Goal: Information Seeking & Learning: Learn about a topic

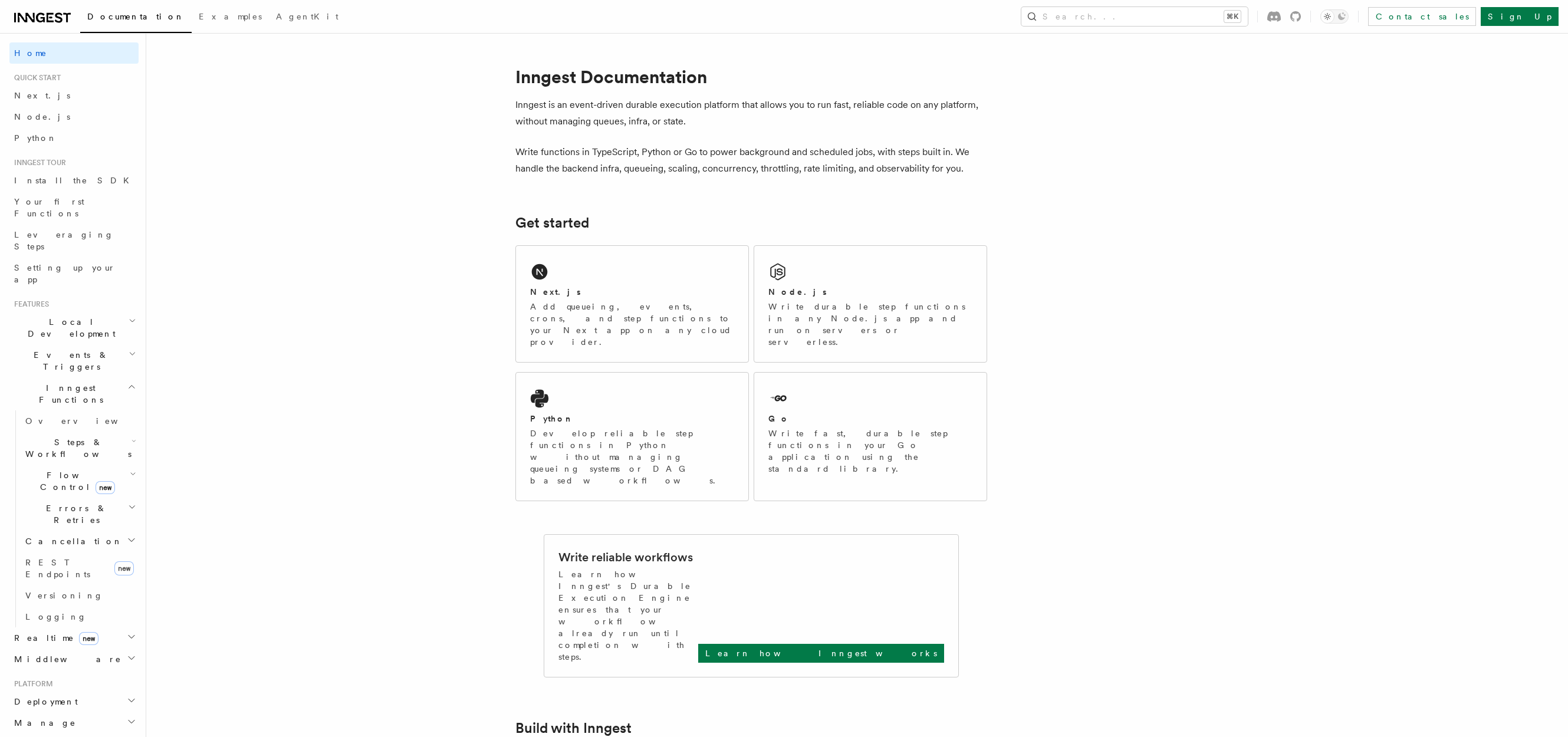
click at [87, 437] on span "Steps & Workflows" at bounding box center [76, 448] width 111 height 24
click at [91, 465] on link "Overview" at bounding box center [86, 475] width 107 height 22
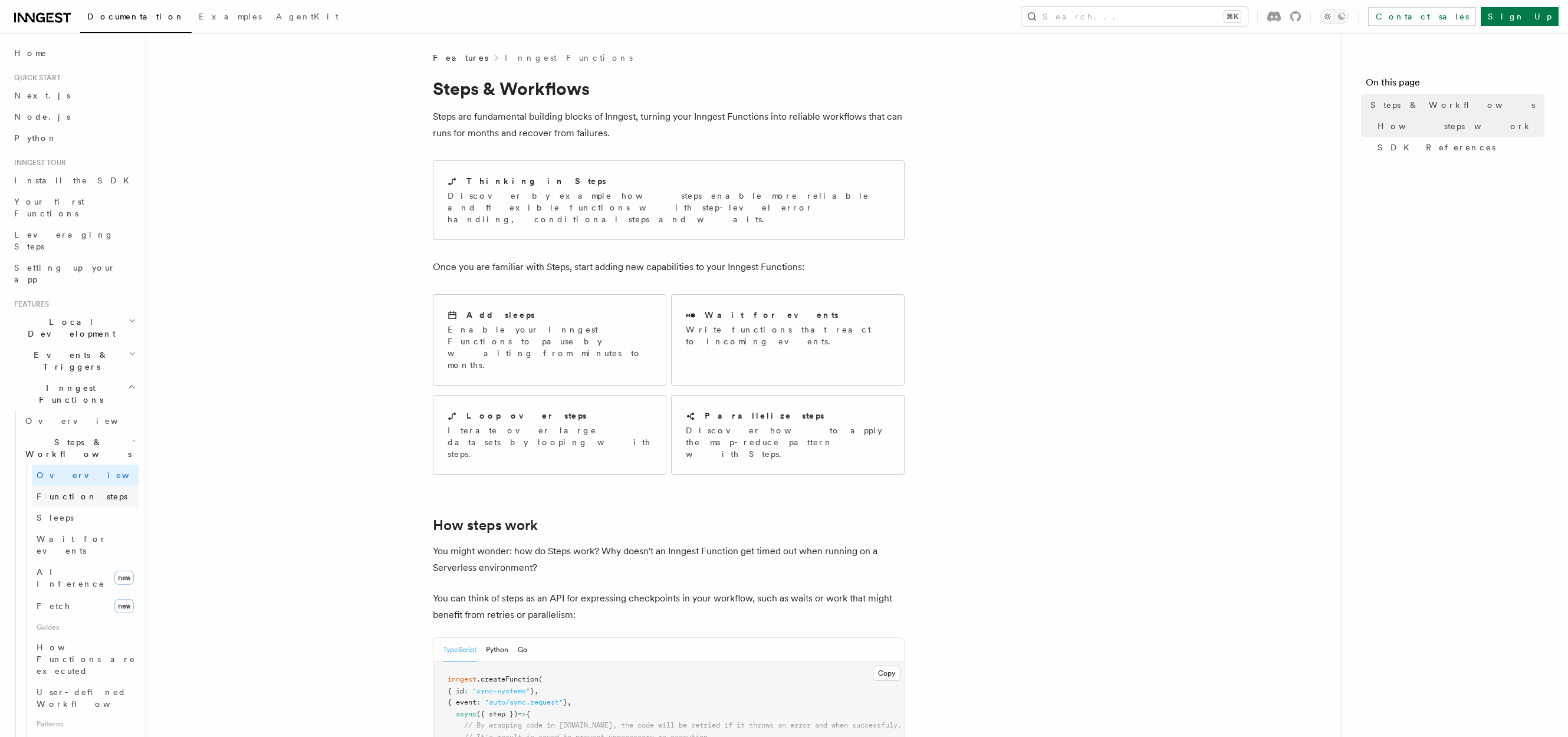
click at [101, 486] on link "Function steps" at bounding box center [86, 496] width 107 height 22
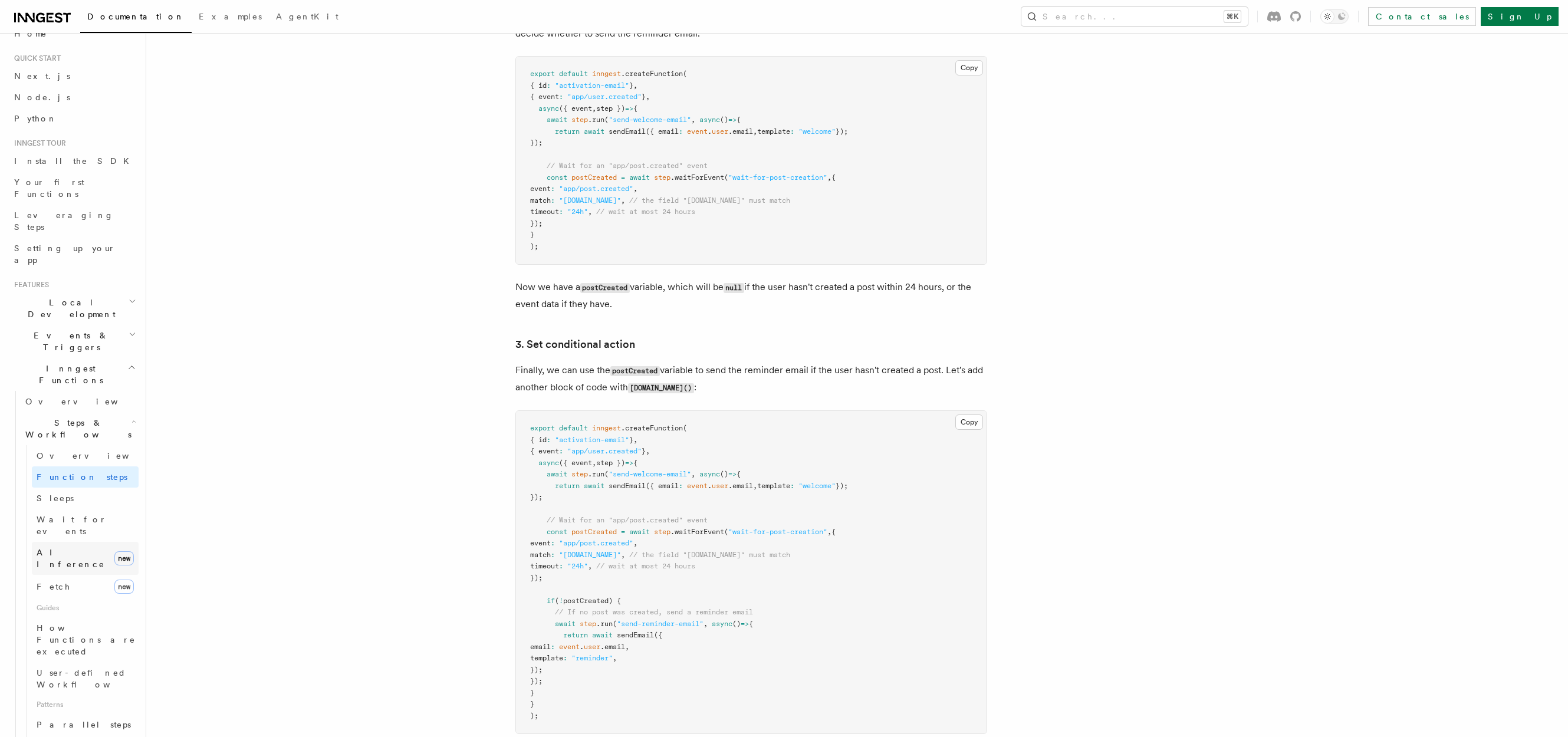
scroll to position [35, 0]
click at [92, 494] on link "Wait for events" at bounding box center [86, 510] width 107 height 33
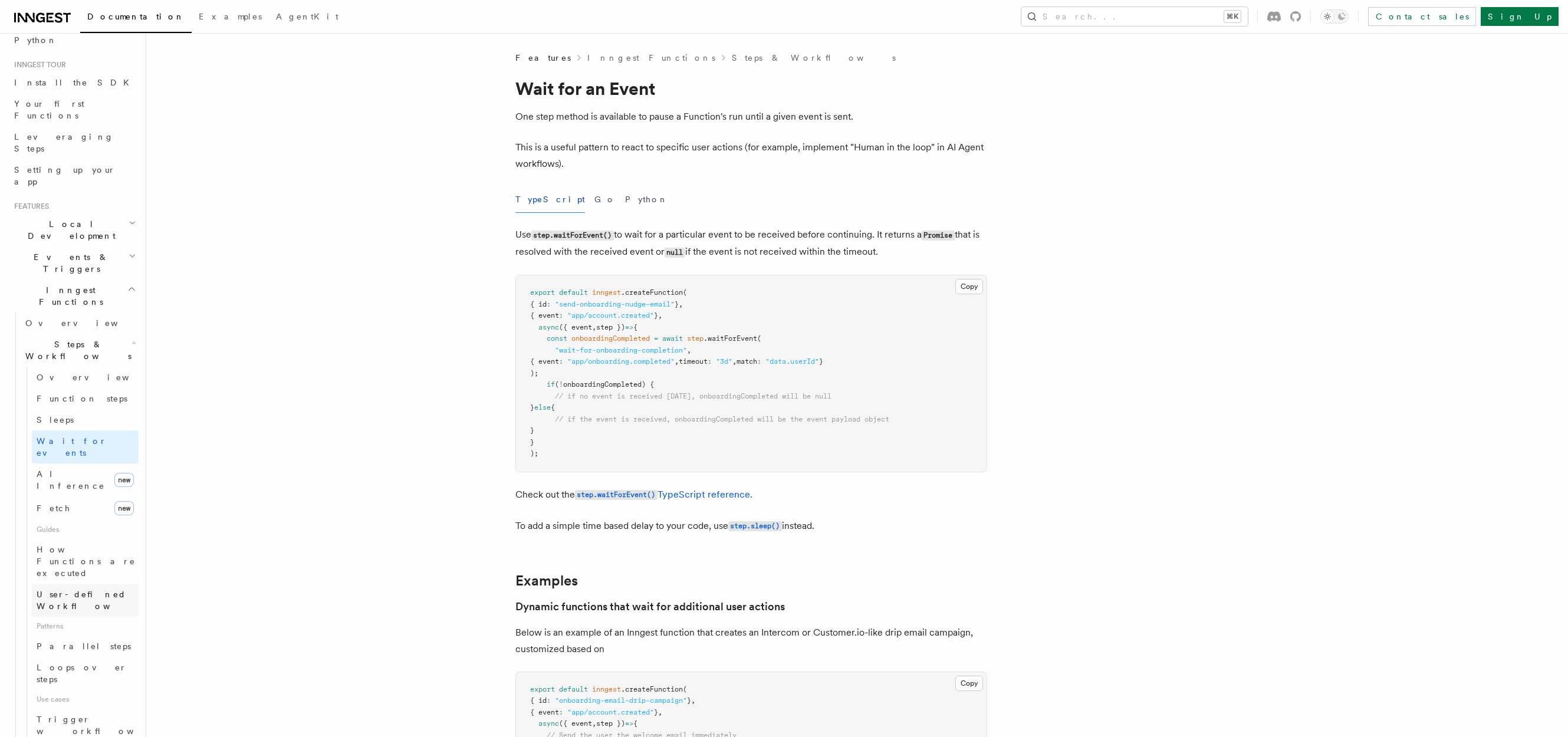
scroll to position [106, 0]
click at [115, 536] on span "How Functions are executed" at bounding box center [87, 554] width 102 height 36
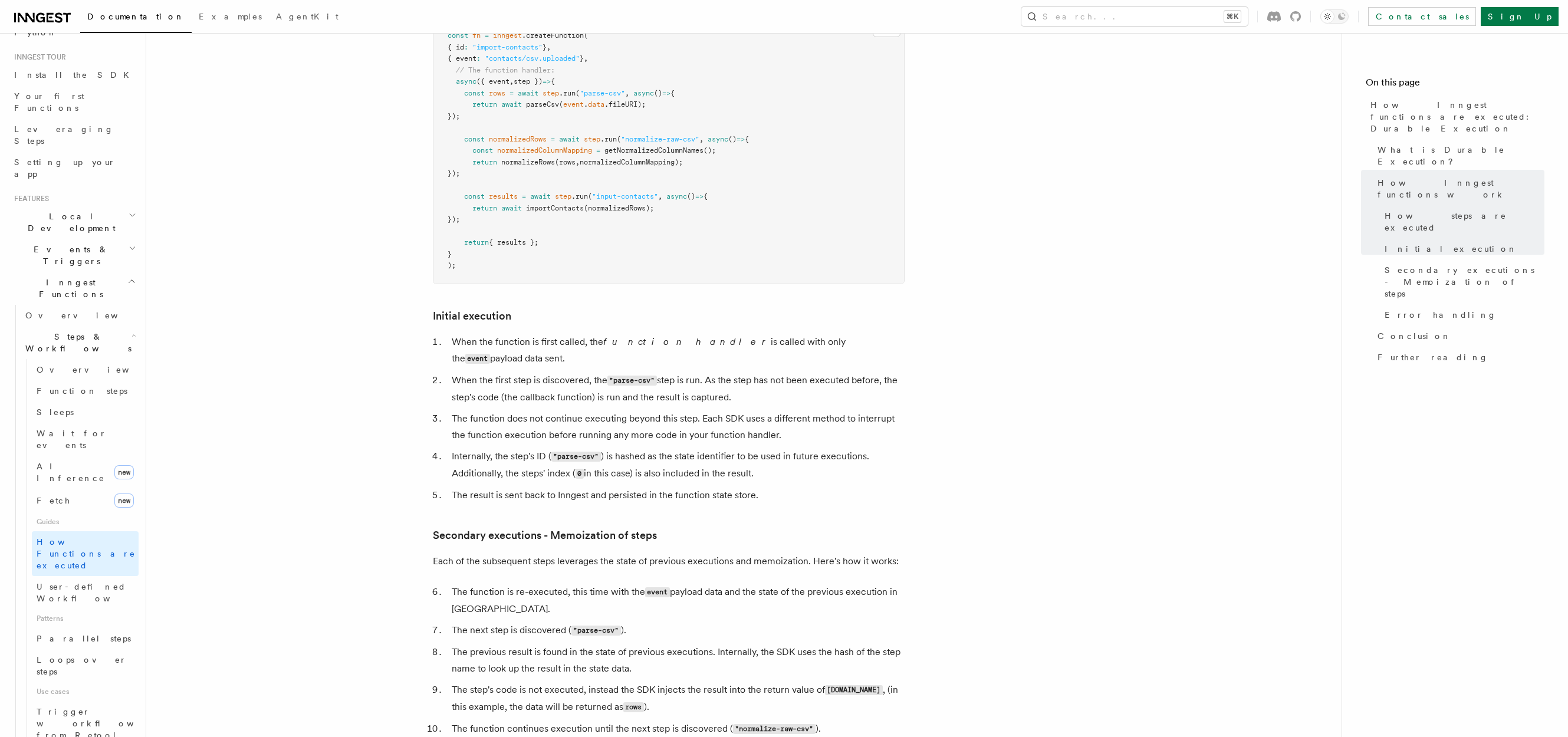
scroll to position [1342, 0]
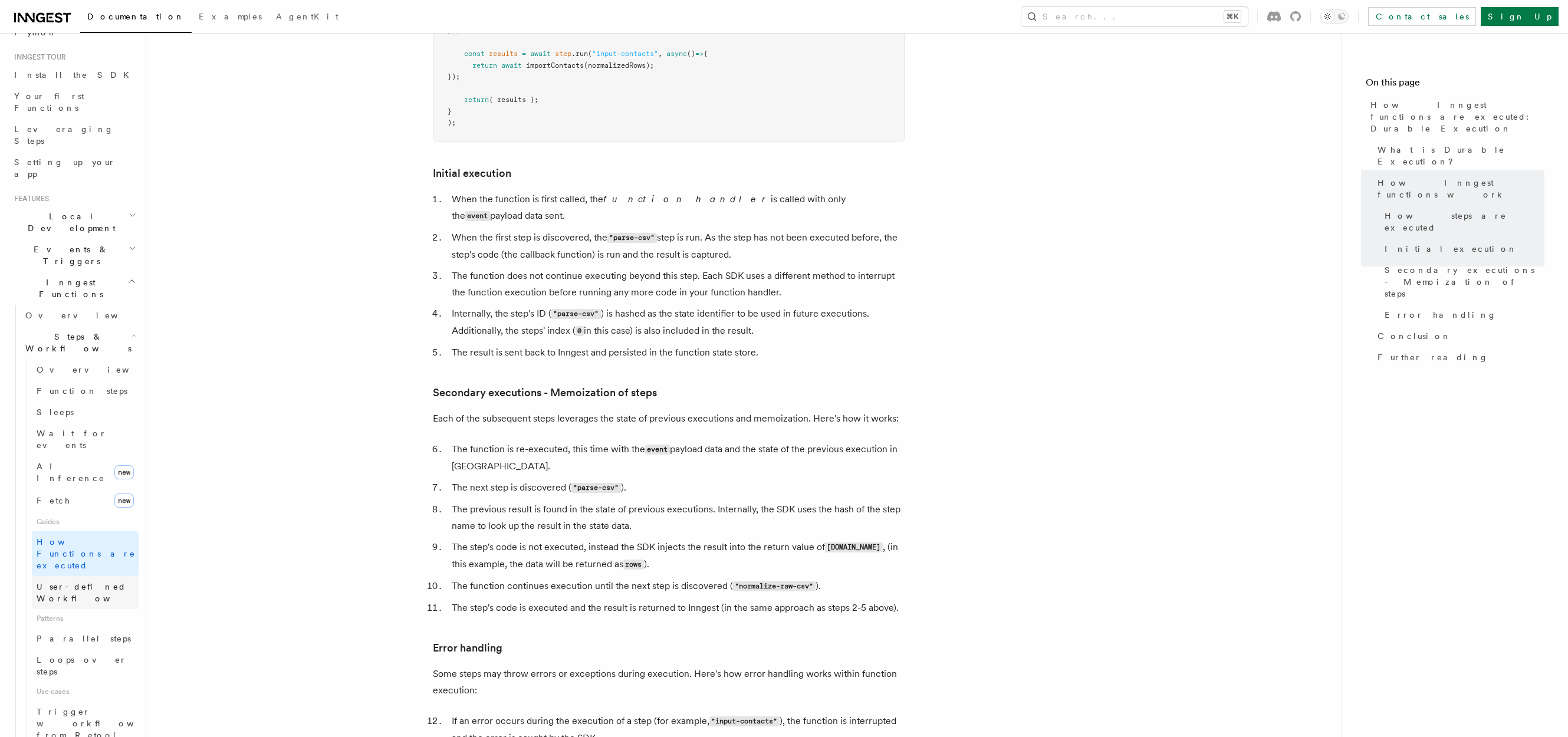
click at [85, 576] on link "User-defined Workflows" at bounding box center [86, 593] width 107 height 33
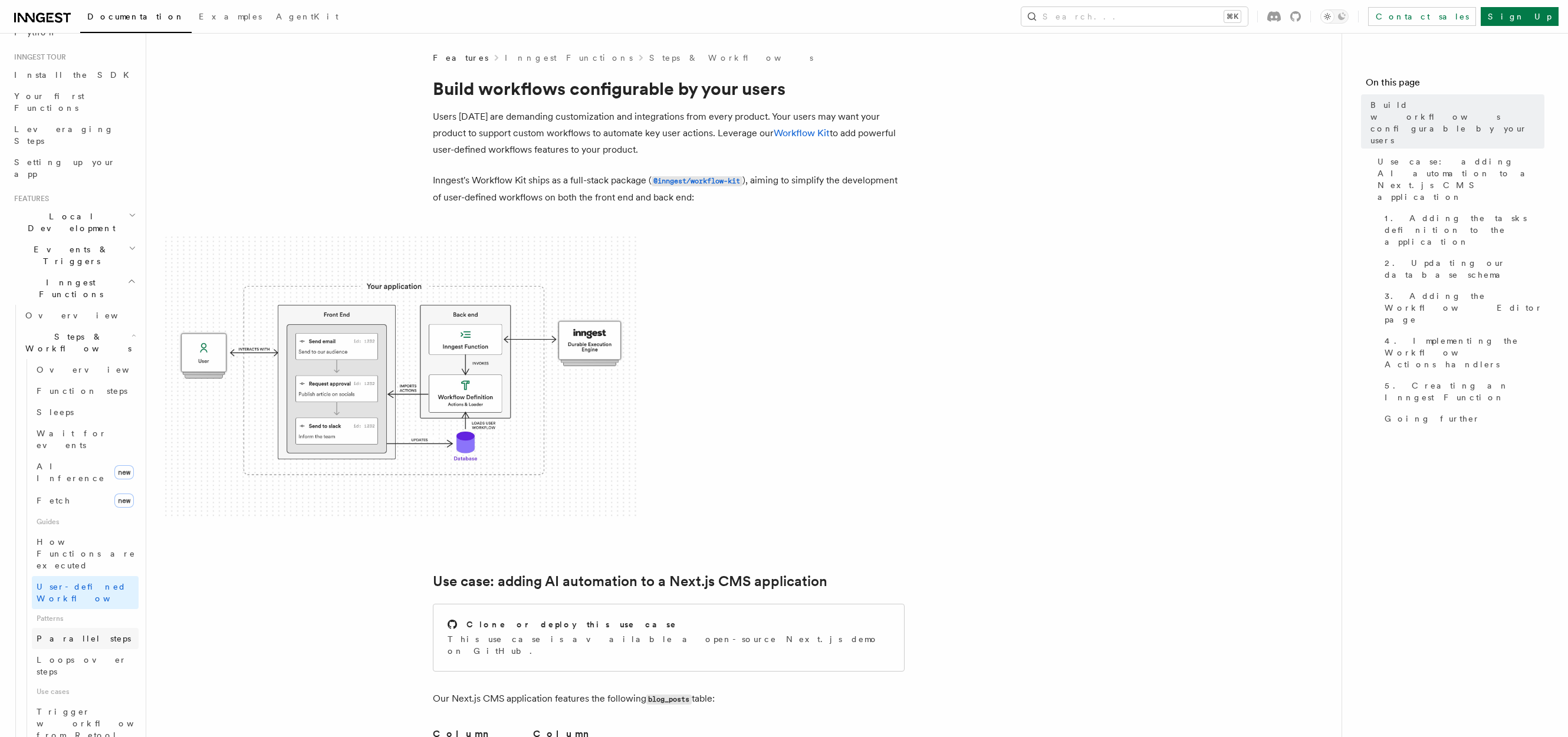
click at [100, 628] on link "Parallel steps" at bounding box center [86, 638] width 107 height 22
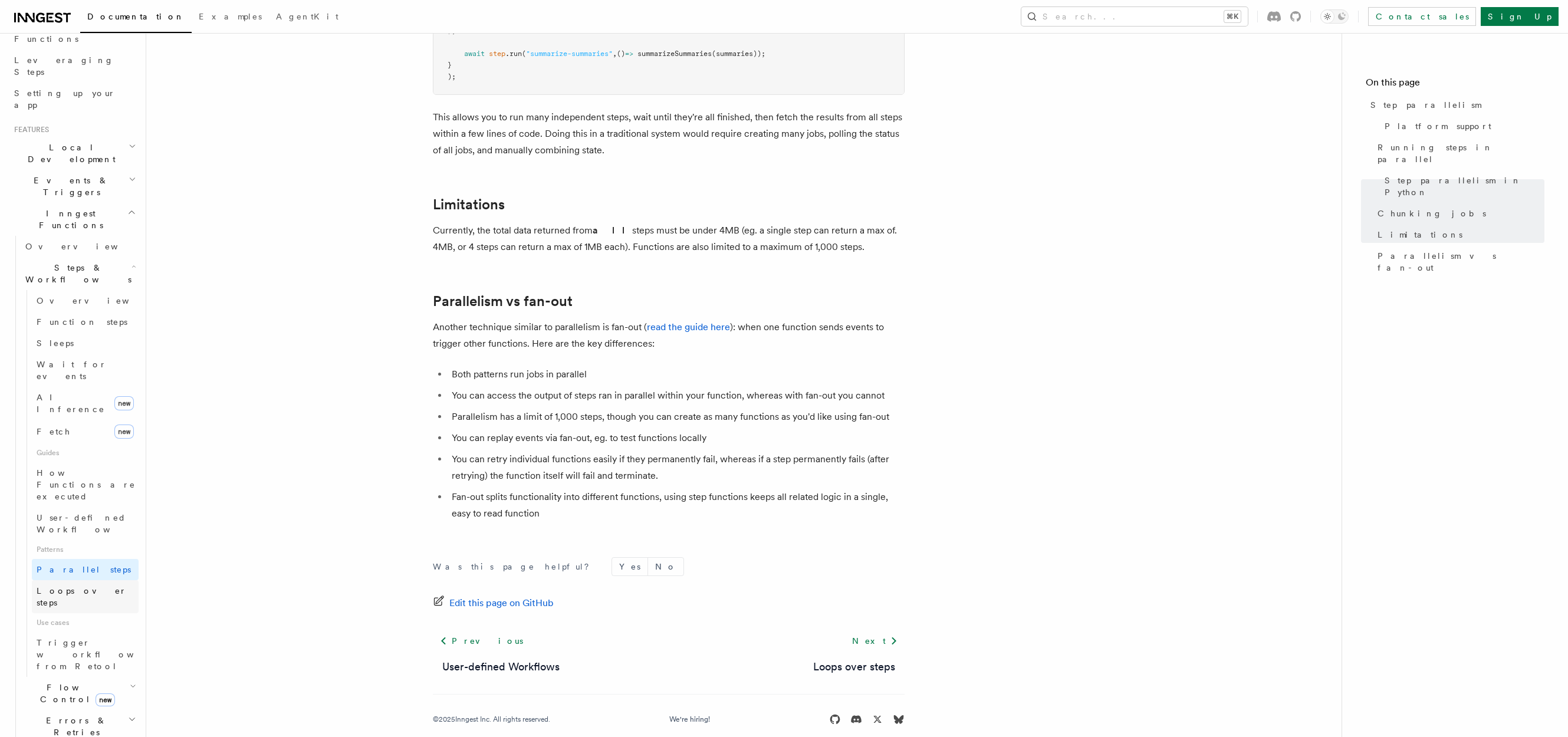
scroll to position [182, 0]
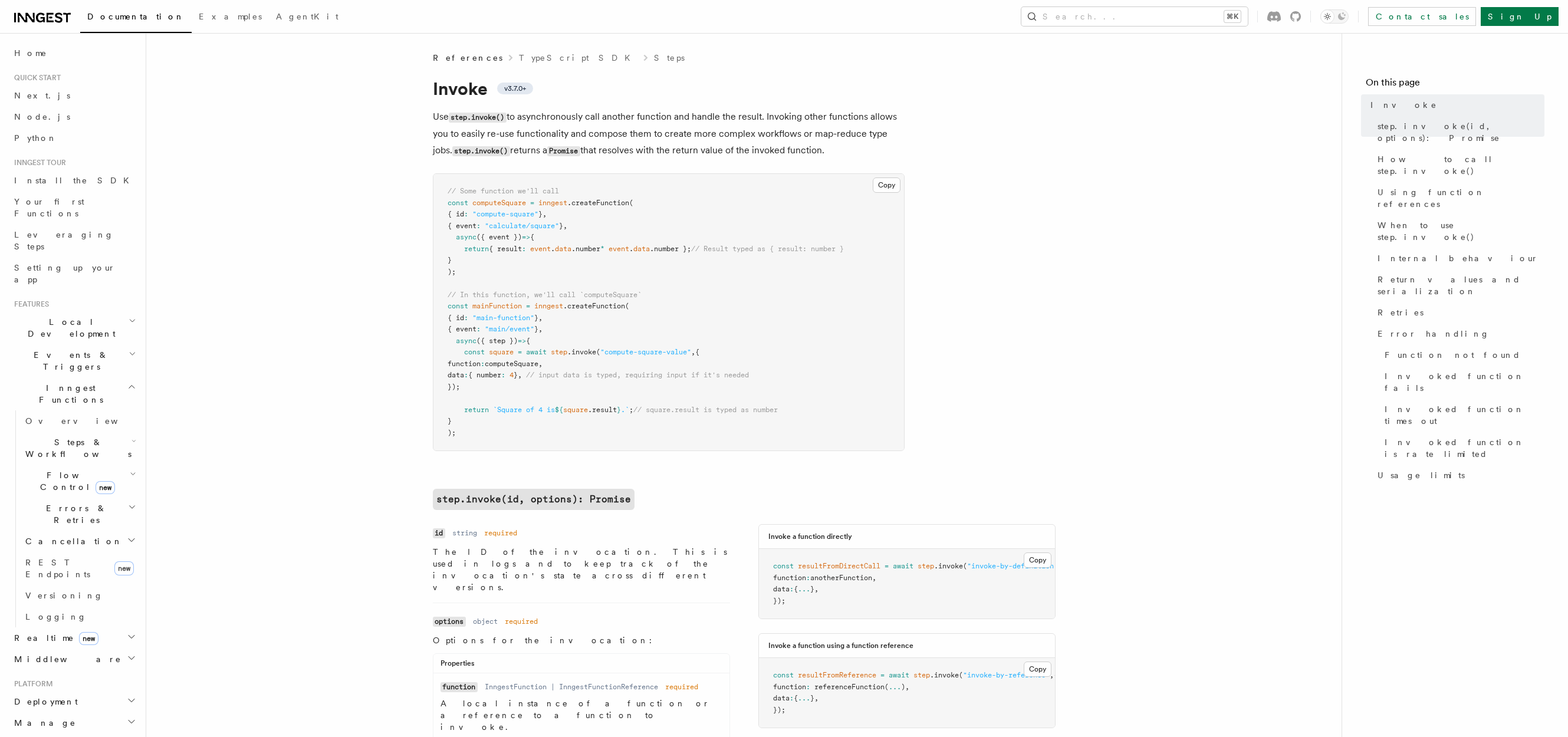
click at [636, 118] on p "Use step.invoke() to asynchronously call another function and handle the result…" at bounding box center [669, 134] width 472 height 51
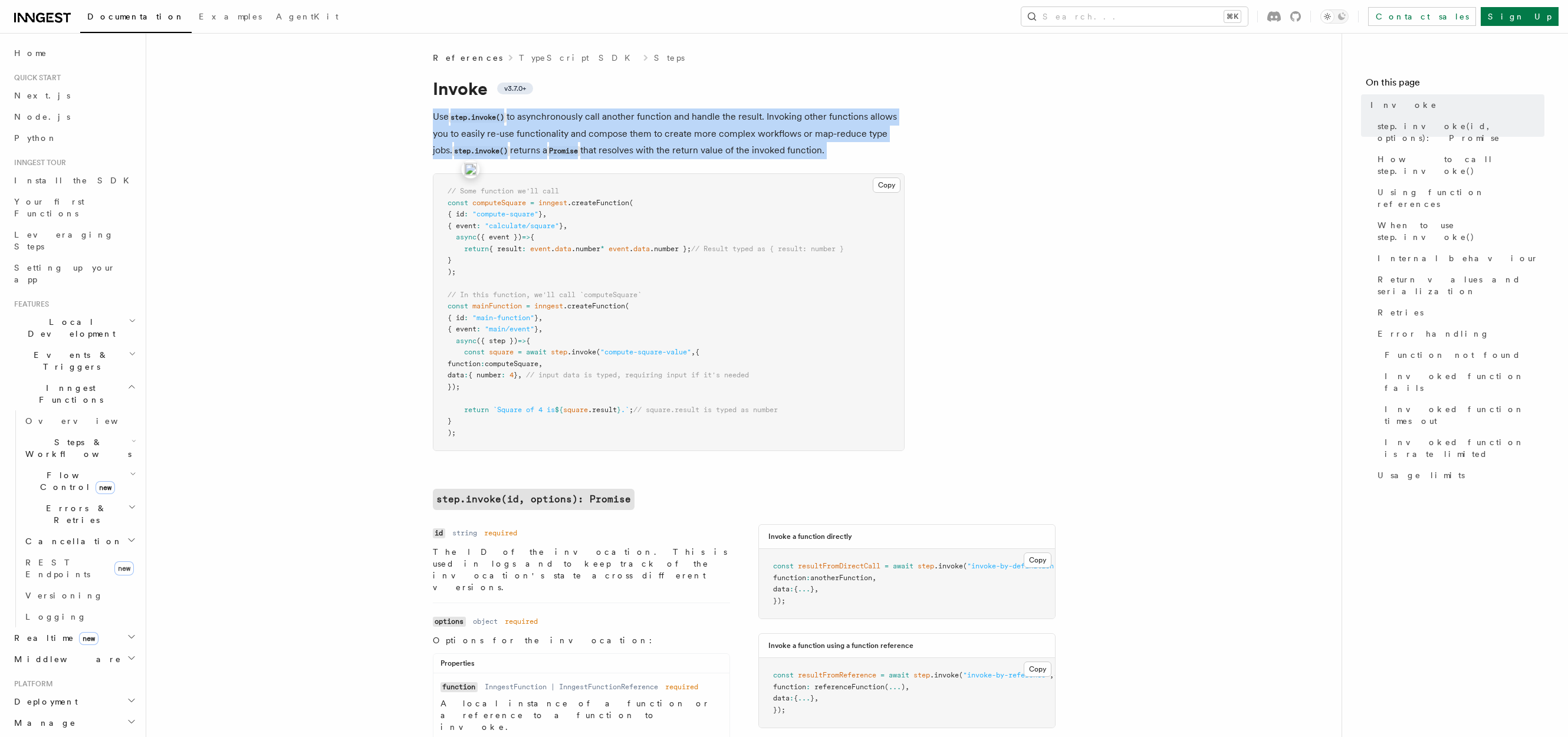
click at [466, 173] on div at bounding box center [470, 169] width 19 height 19
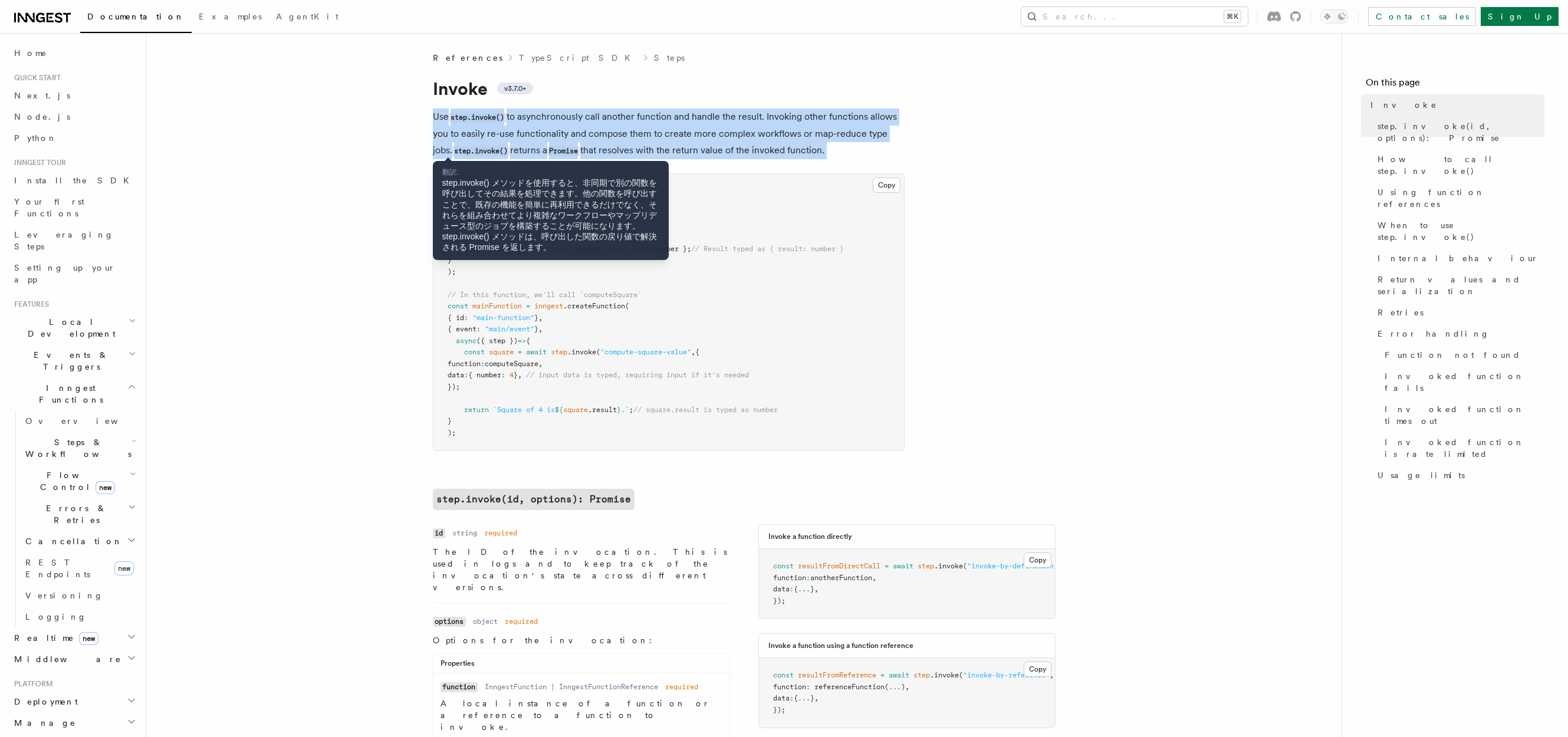
click at [706, 312] on pre "// Some function we'll call const computeSquare = inngest .createFunction ( { i…" at bounding box center [669, 312] width 471 height 277
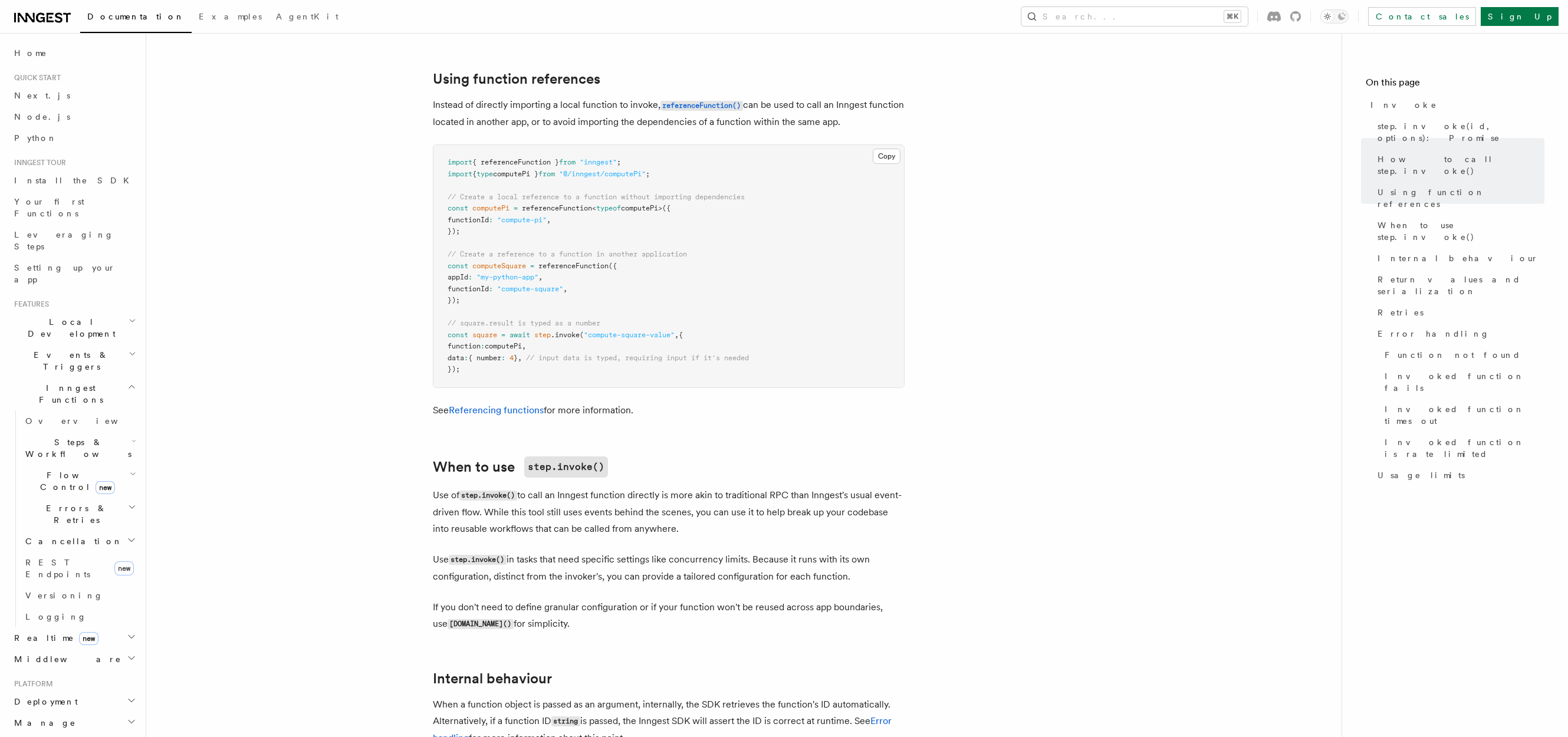
scroll to position [1631, 0]
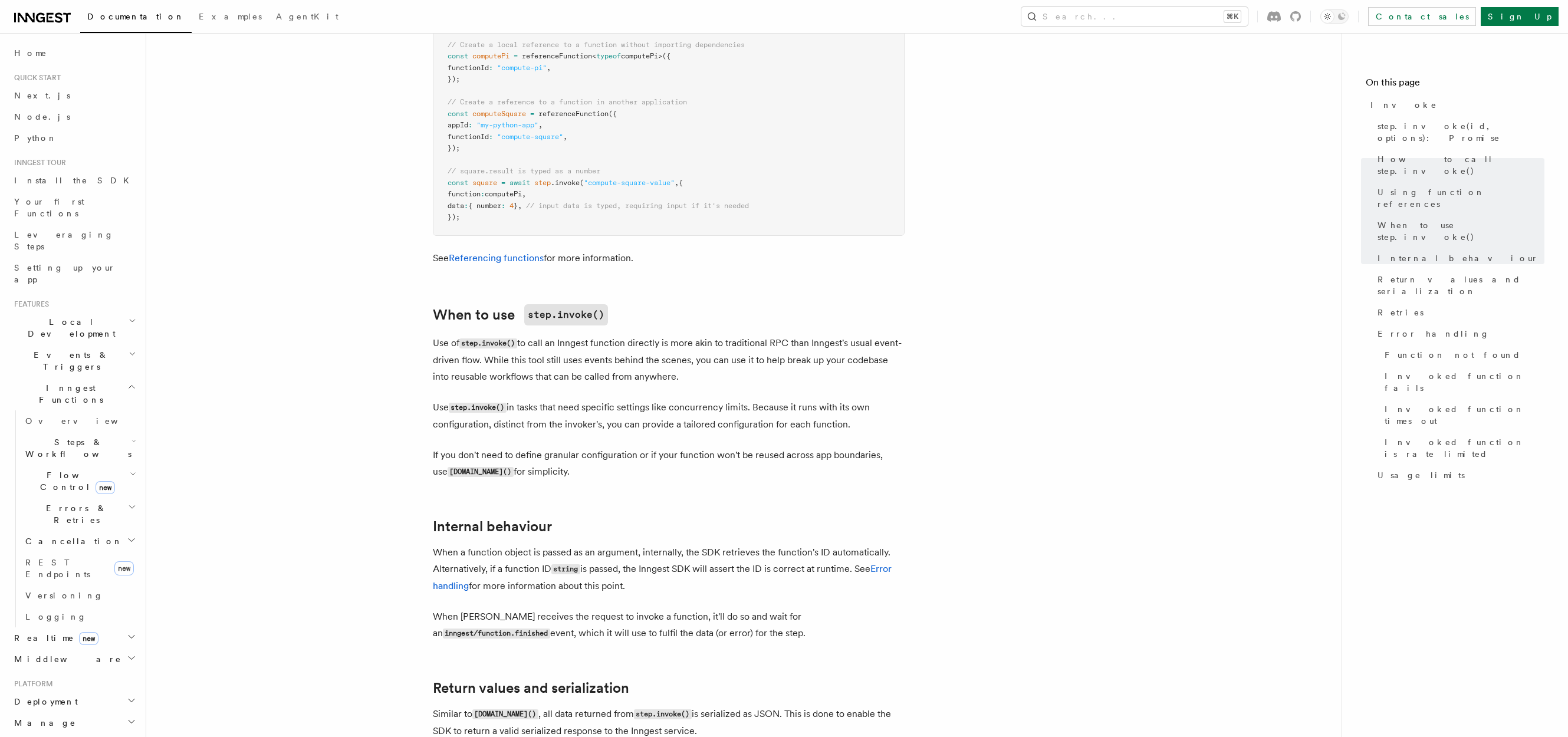
click at [442, 335] on p "Use of step.invoke() to call an Inngest function directly is more akin to tradi…" at bounding box center [669, 359] width 472 height 50
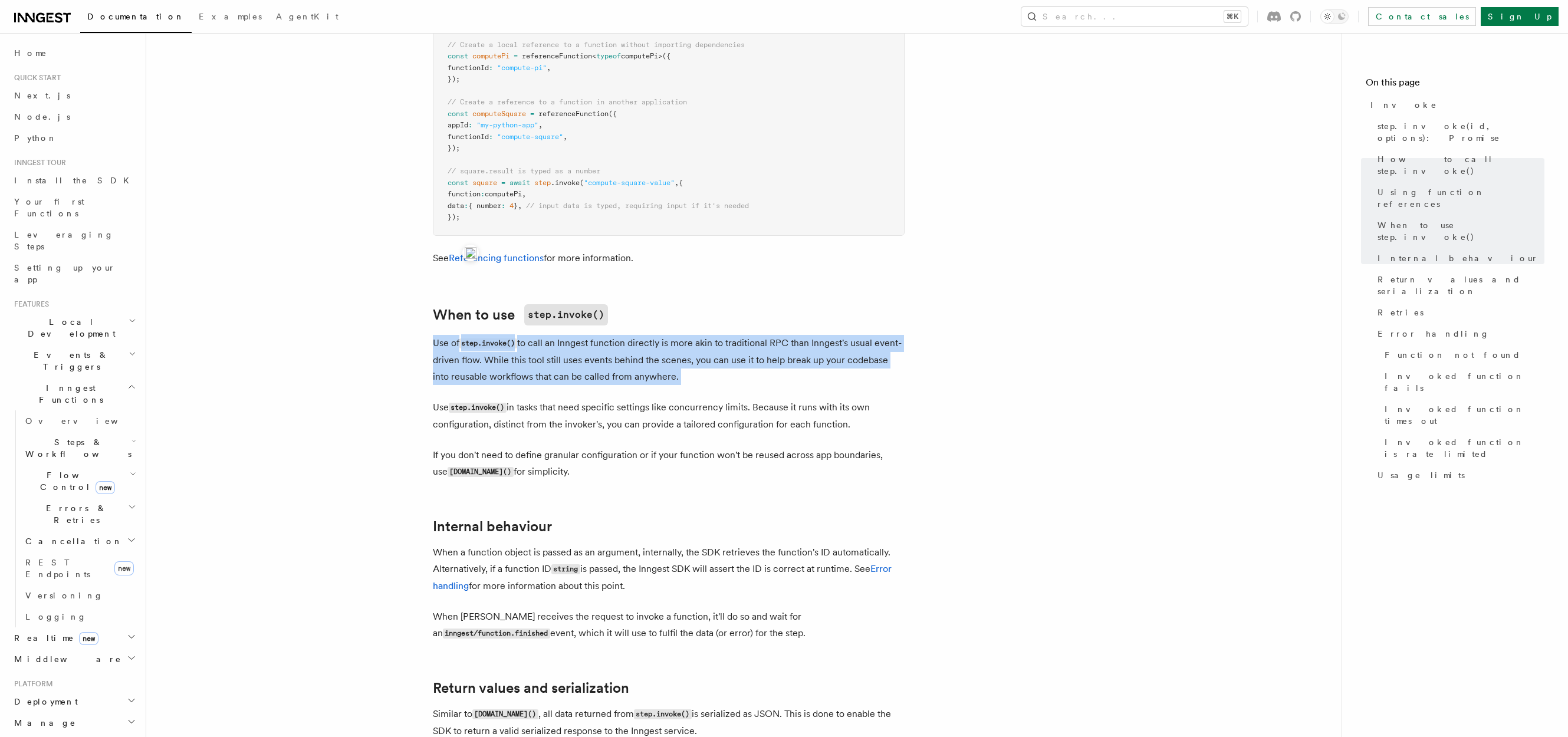
click at [432, 239] on div at bounding box center [432, 239] width 0 height 0
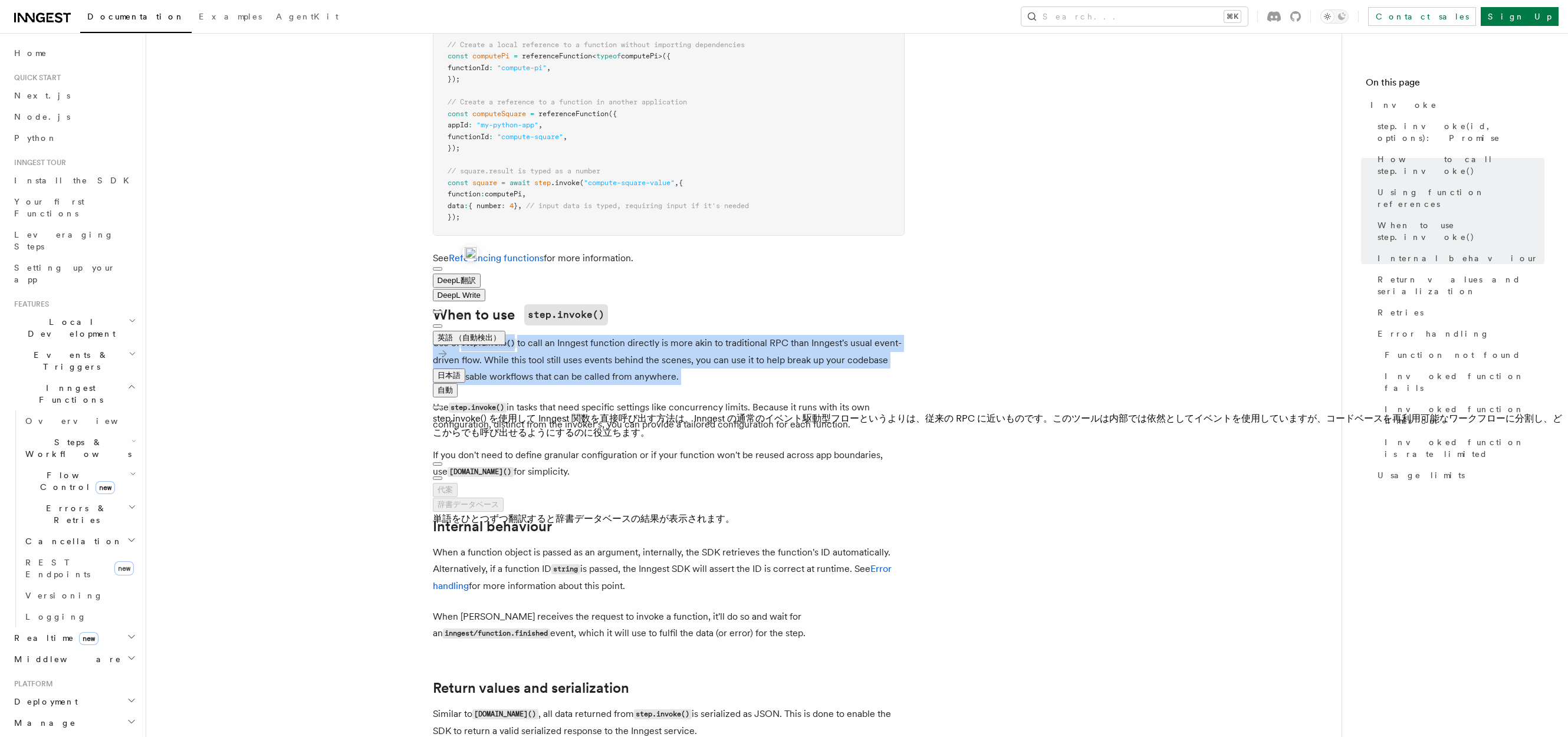
click at [795, 399] on p "Use step.invoke() in tasks that need specific settings like concurrency limits.…" at bounding box center [669, 416] width 472 height 33
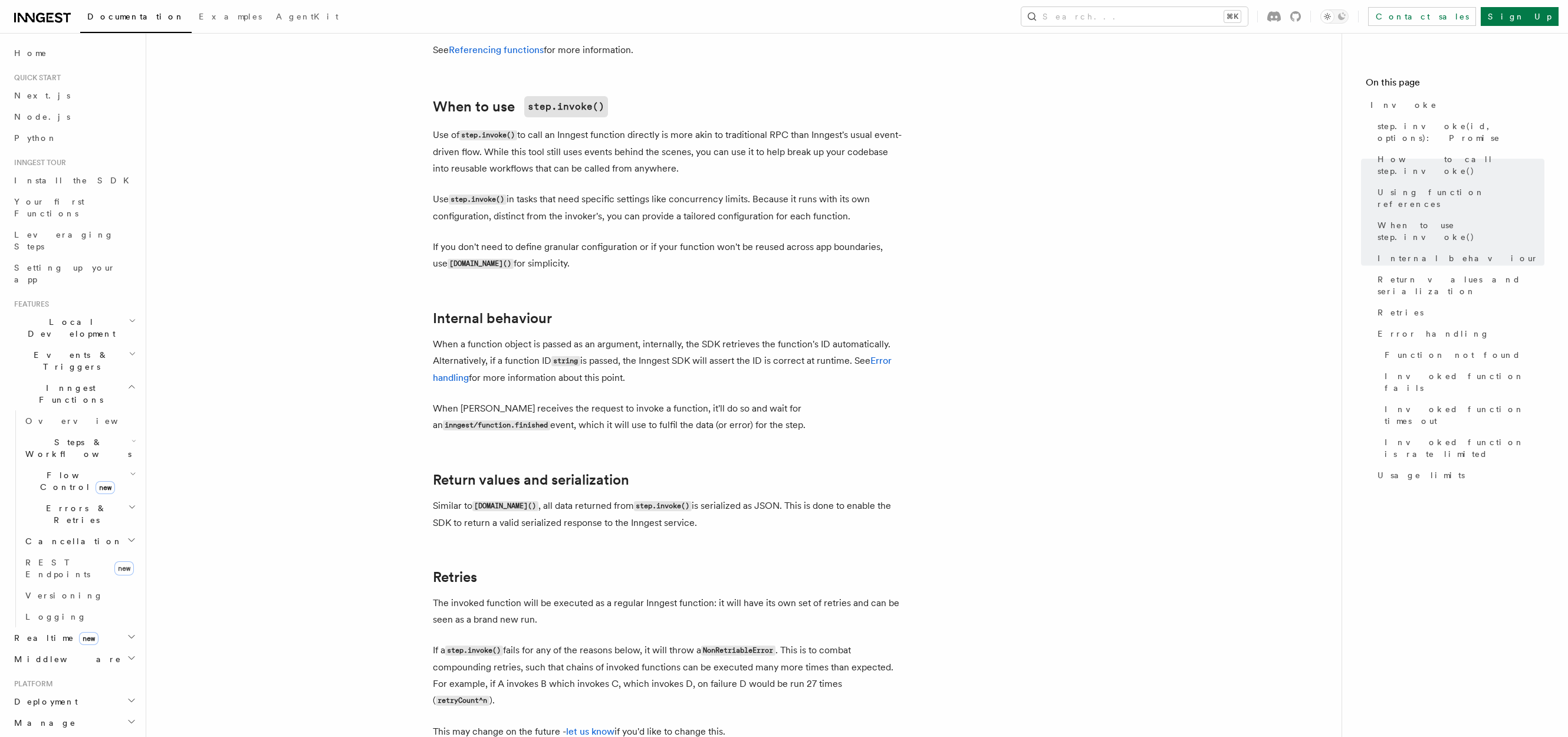
scroll to position [1840, 0]
drag, startPoint x: 706, startPoint y: 283, endPoint x: 405, endPoint y: 194, distance: 313.9
click at [432, 178] on div at bounding box center [432, 178] width 0 height 0
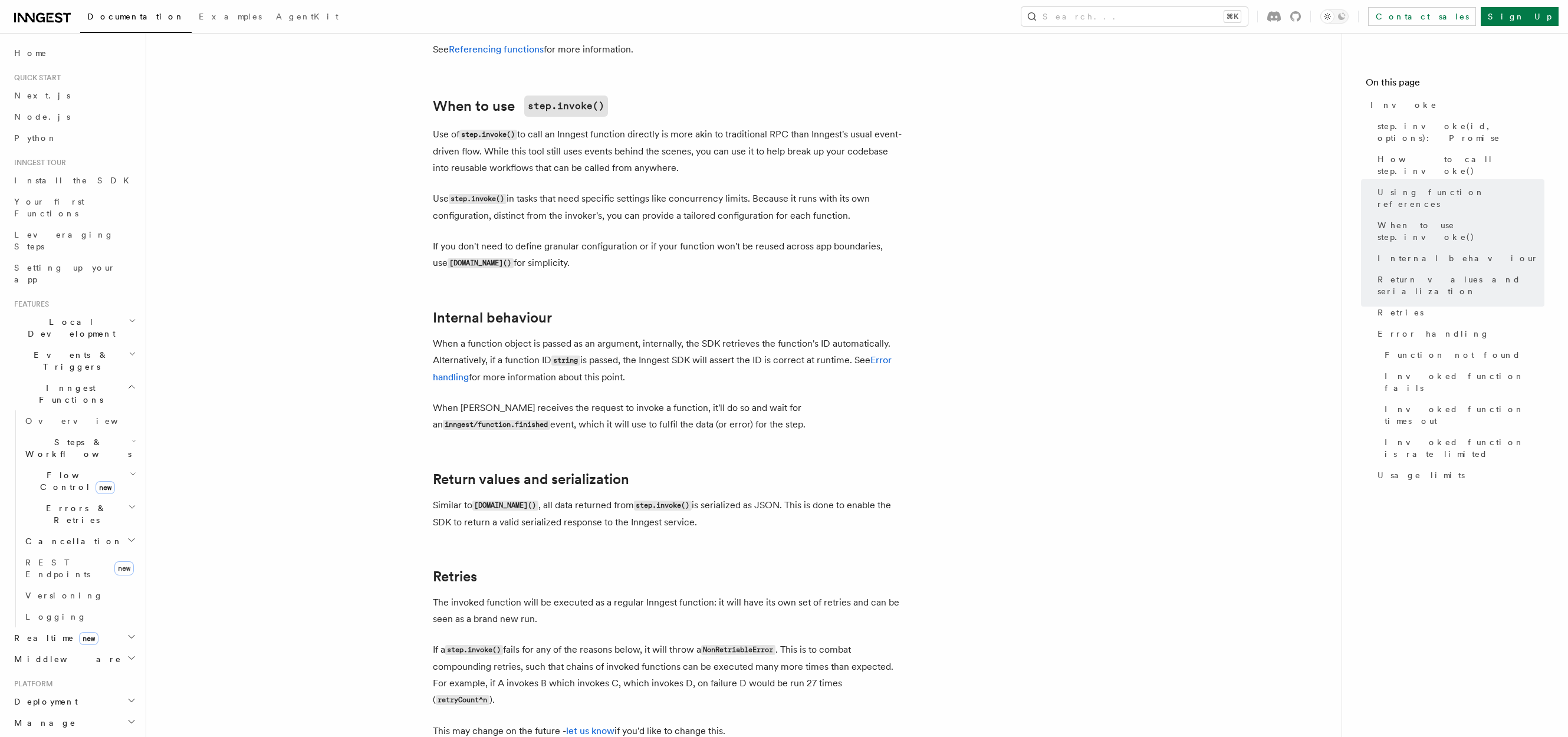
click at [568, 497] on p "Similar to [DOMAIN_NAME]() , all data returned from step.invoke() is serialized…" at bounding box center [669, 513] width 472 height 33
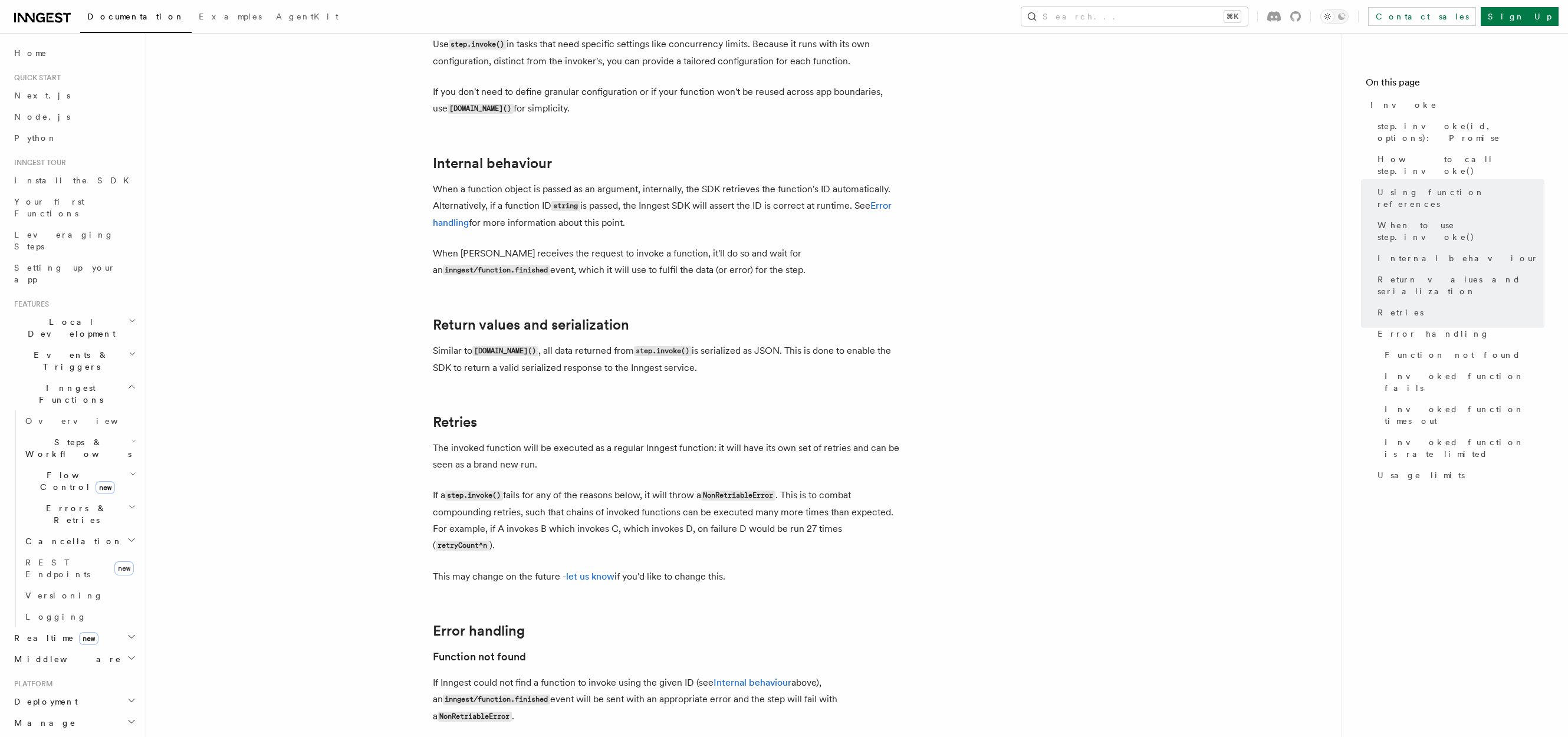
scroll to position [2029, 0]
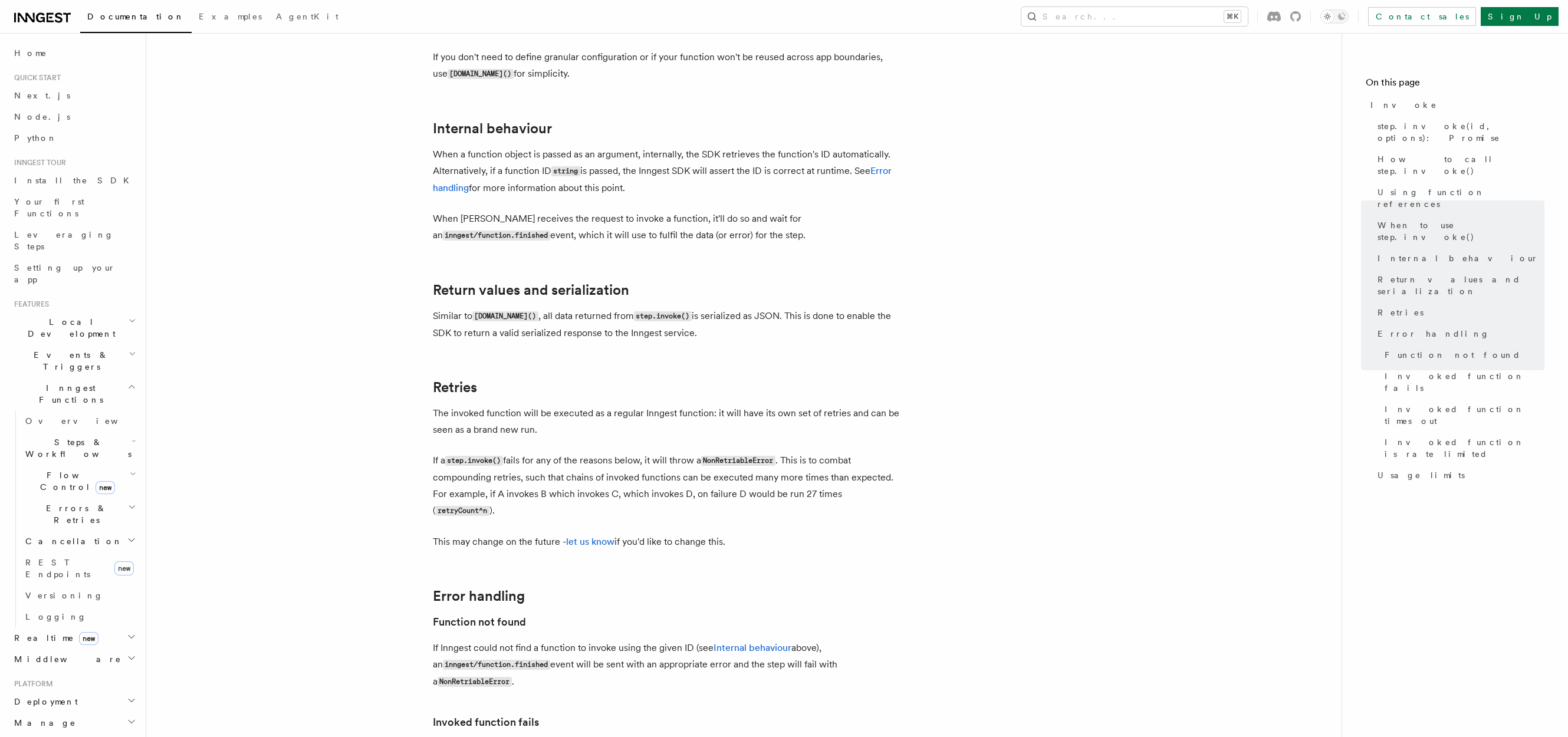
click at [575, 405] on p "The invoked function will be executed as a regular Inngest function: it will ha…" at bounding box center [669, 422] width 472 height 33
click at [556, 452] on p "If a step.invoke() fails for any of the reasons below, it will throw a NonRetri…" at bounding box center [669, 486] width 472 height 67
click at [670, 452] on p "If a step.invoke() fails for any of the reasons below, it will throw a NonRetri…" at bounding box center [669, 486] width 472 height 67
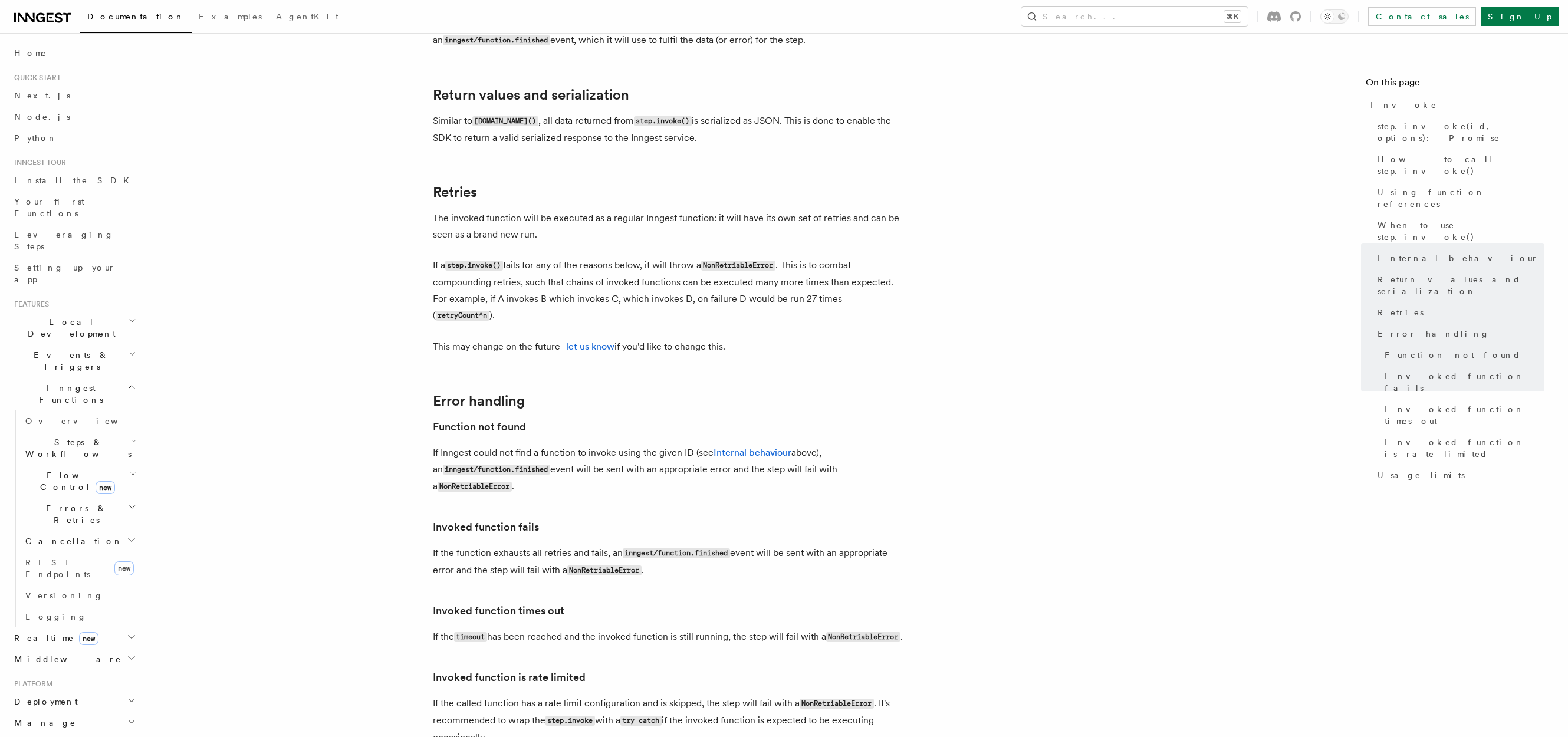
click at [679, 445] on p "If Inngest could not find a function to invoke using the given ID (see Internal…" at bounding box center [669, 470] width 472 height 51
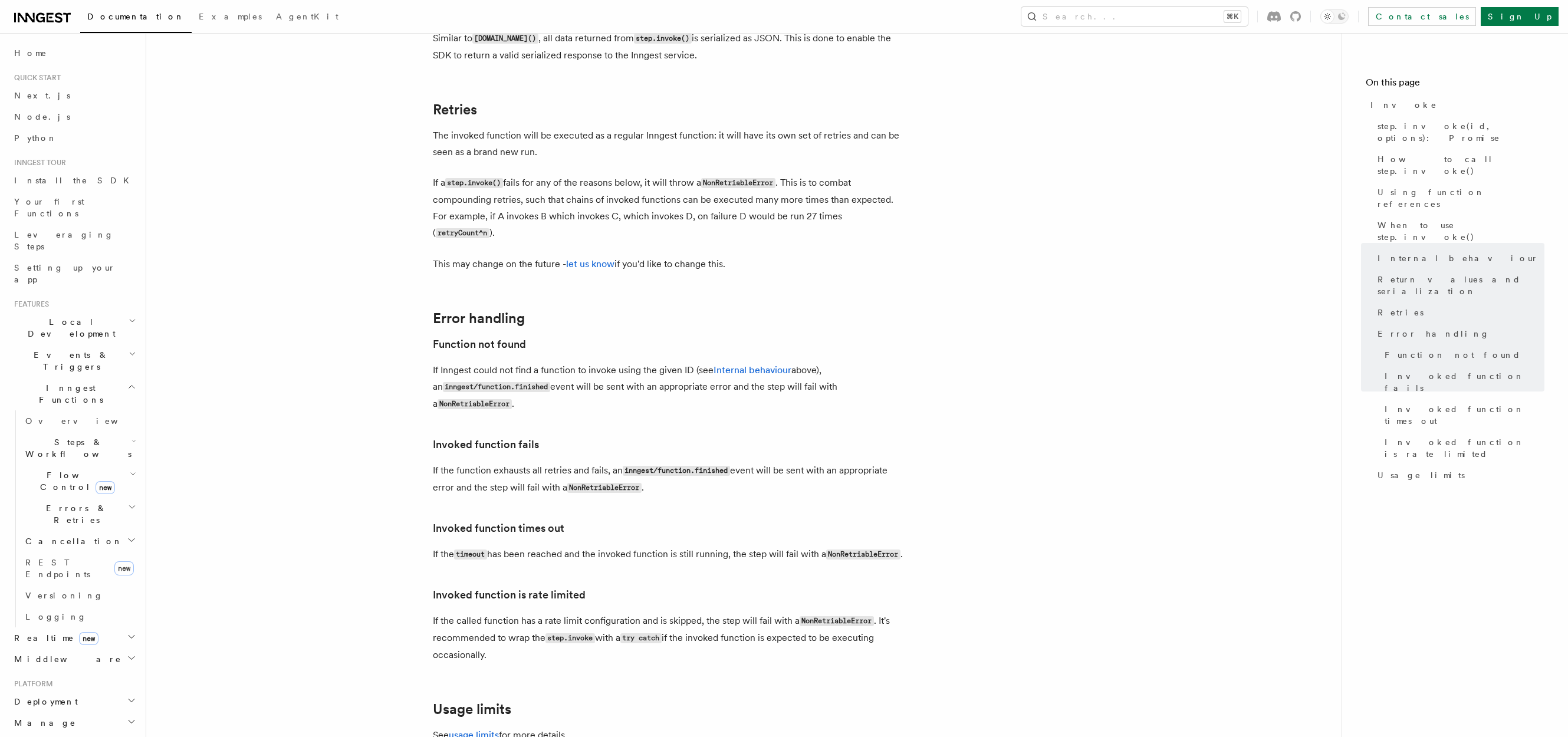
scroll to position [2310, 0]
click at [562, 460] on p "If the function exhausts all retries and fails, an inngest/function.finished ev…" at bounding box center [669, 477] width 472 height 34
click at [696, 460] on p "If the function exhausts all retries and fails, an inngest/function.finished ev…" at bounding box center [669, 477] width 472 height 34
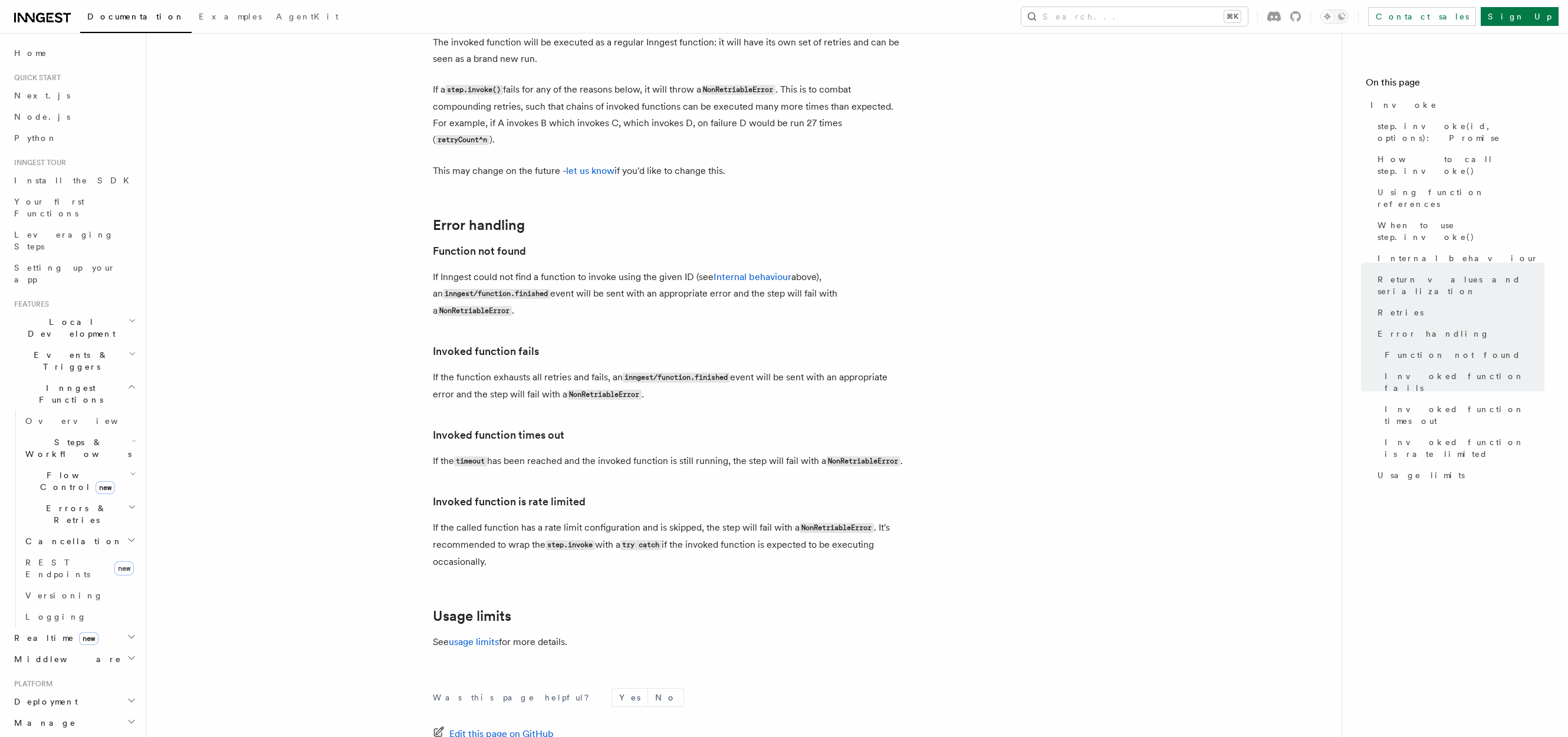
scroll to position [2390, 0]
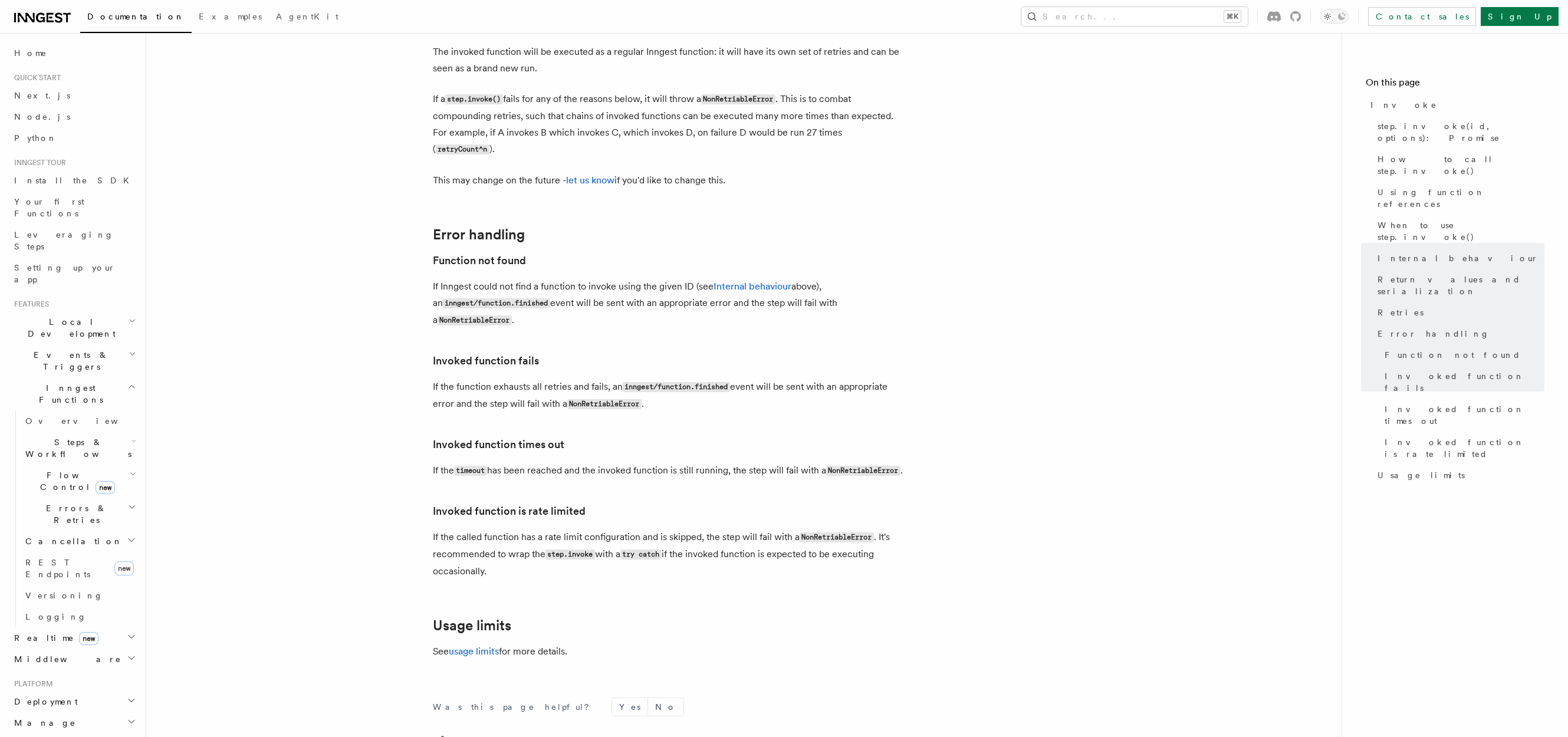
click at [68, 469] on span "Flow Control new" at bounding box center [75, 481] width 109 height 24
click at [73, 498] on link "Overview" at bounding box center [86, 508] width 107 height 22
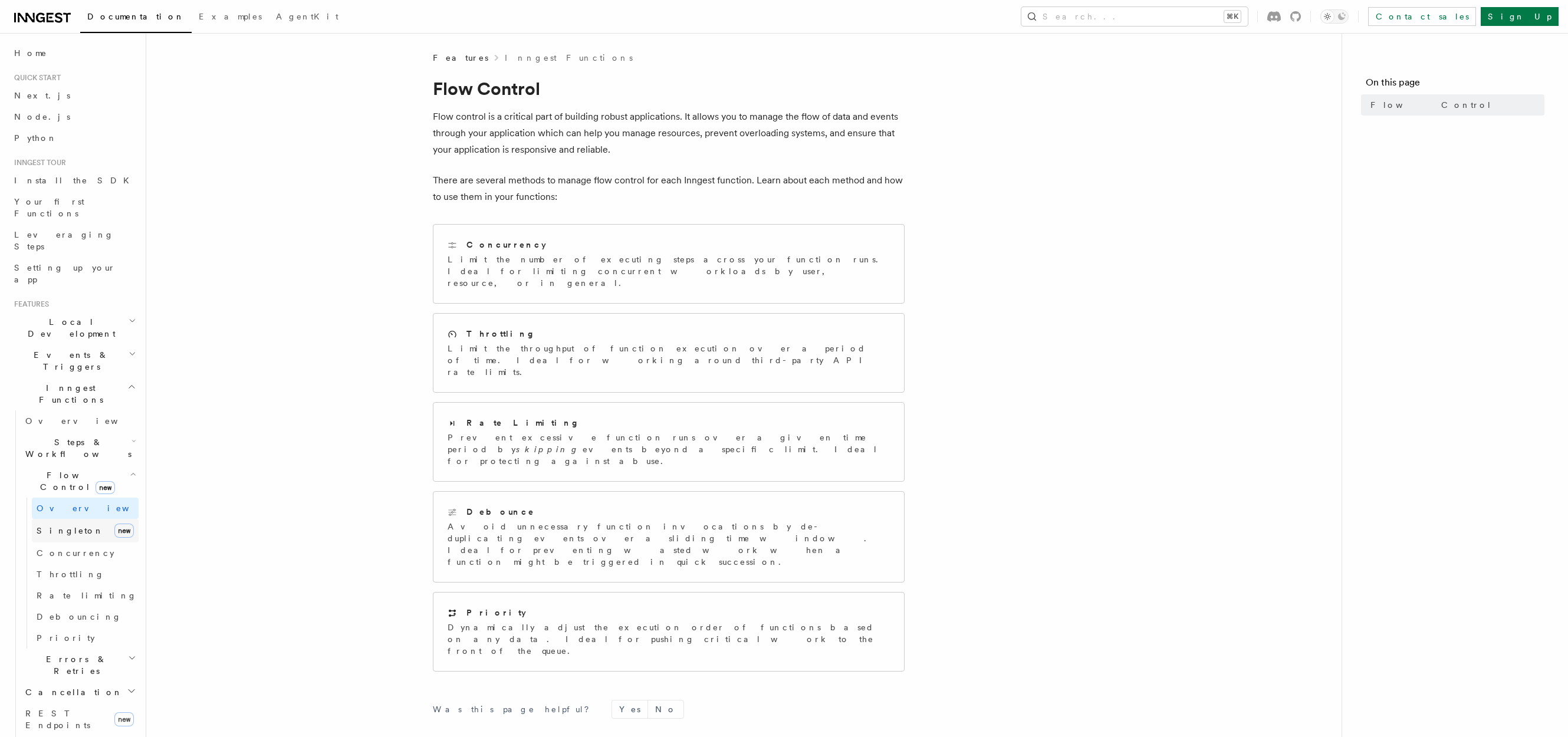
click at [77, 519] on link "Singleton new" at bounding box center [86, 531] width 107 height 24
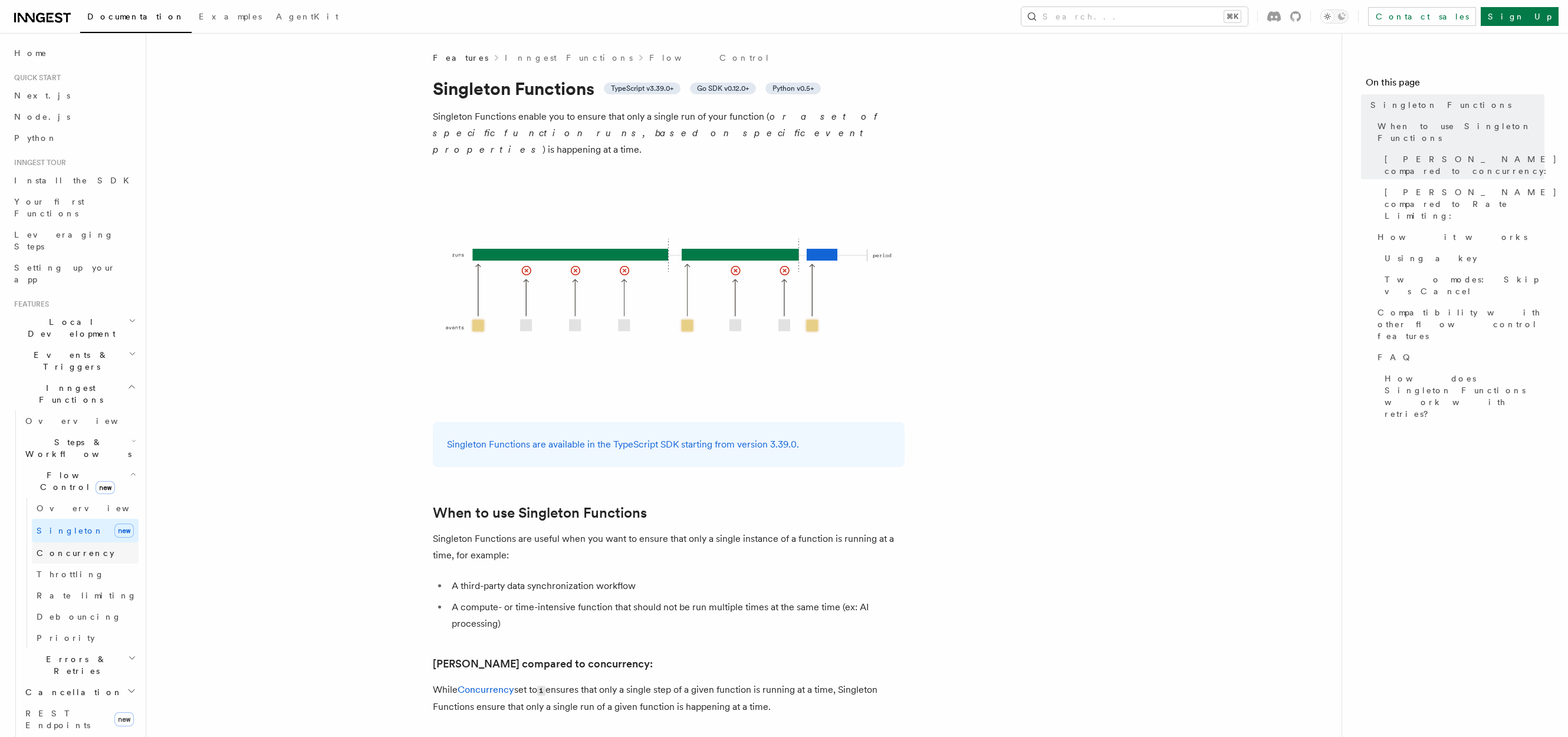
click at [74, 542] on link "Concurrency" at bounding box center [86, 553] width 107 height 22
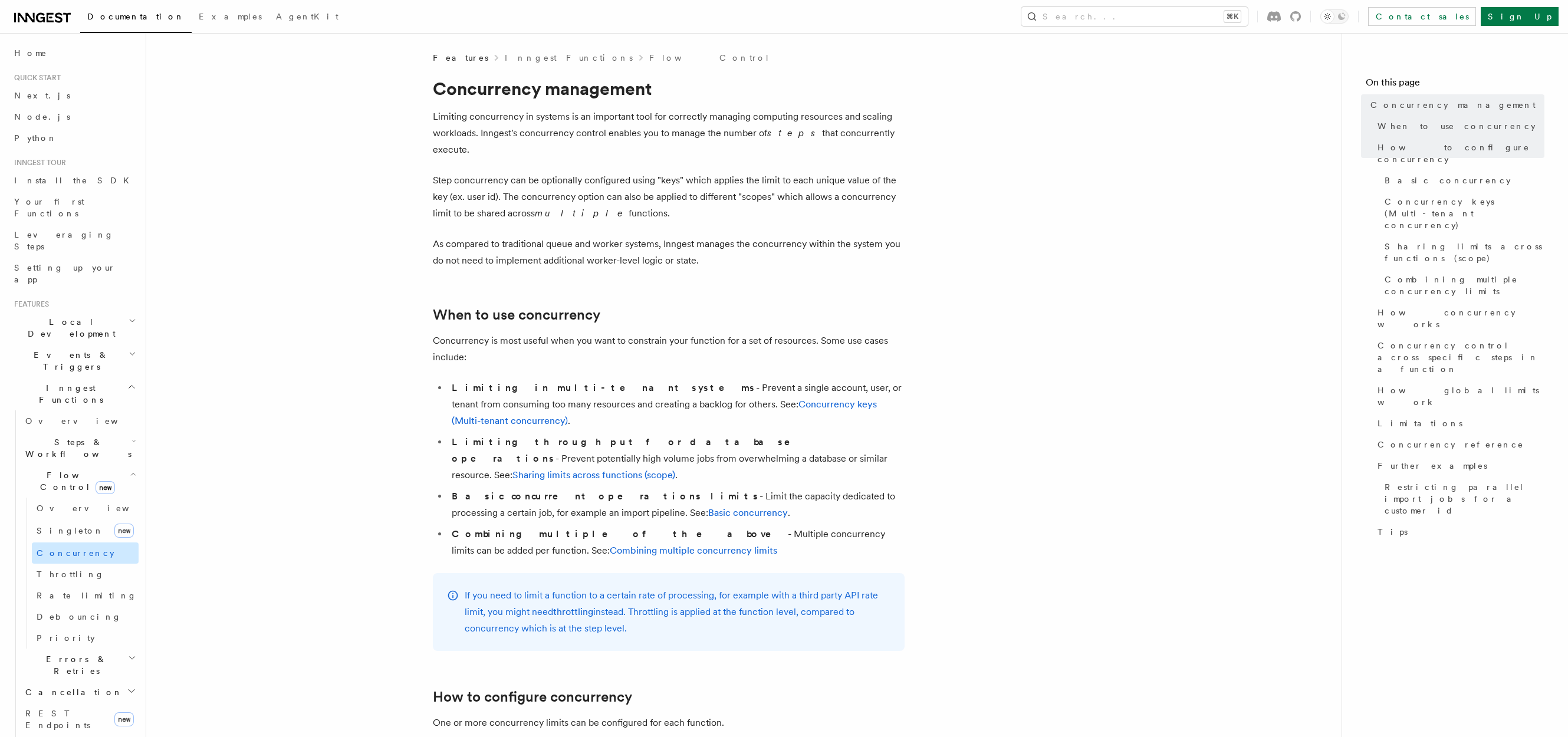
click at [72, 548] on span "Concurrency" at bounding box center [75, 553] width 78 height 10
click at [66, 570] on span "Throttling" at bounding box center [70, 574] width 68 height 10
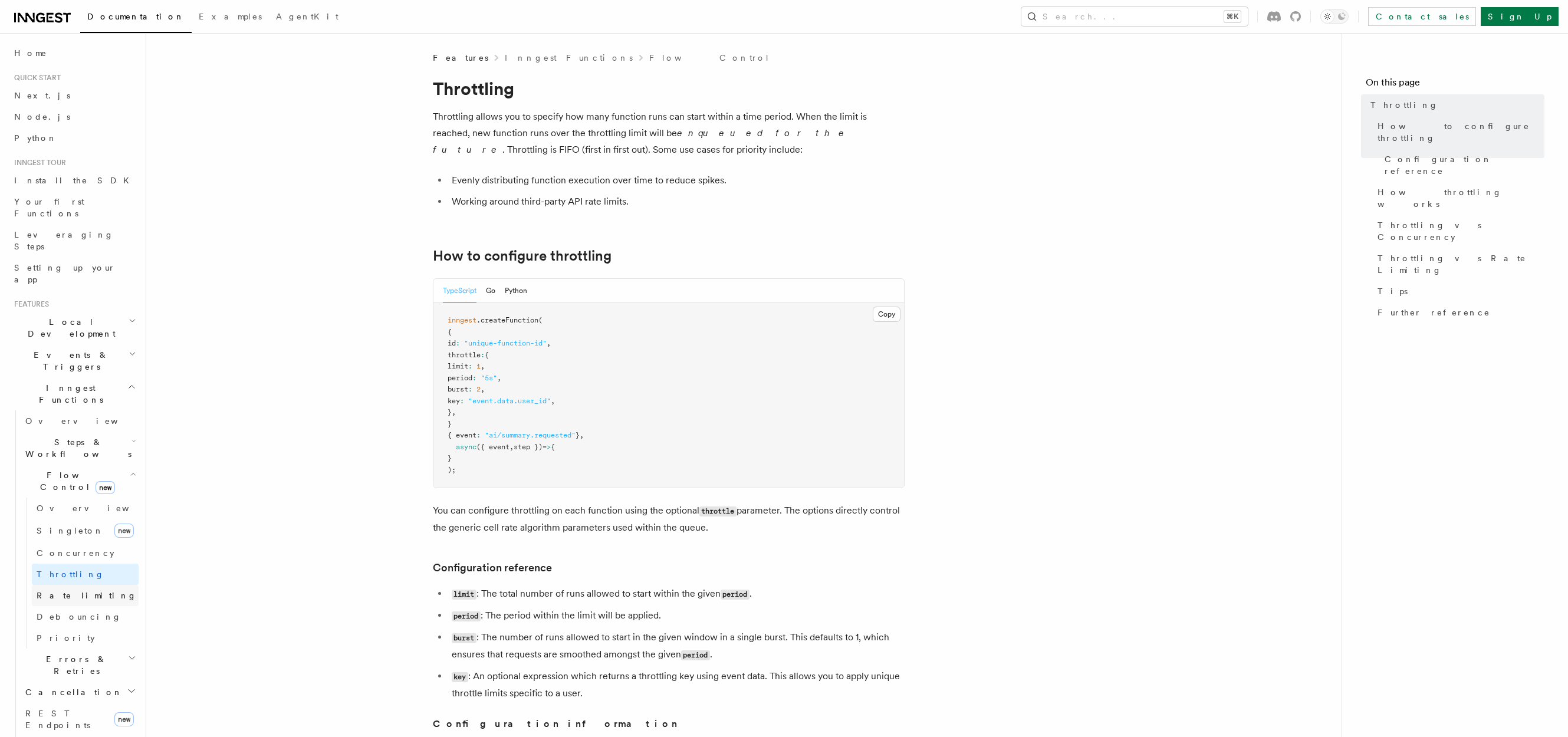
click at [80, 585] on link "Rate limiting" at bounding box center [86, 595] width 107 height 22
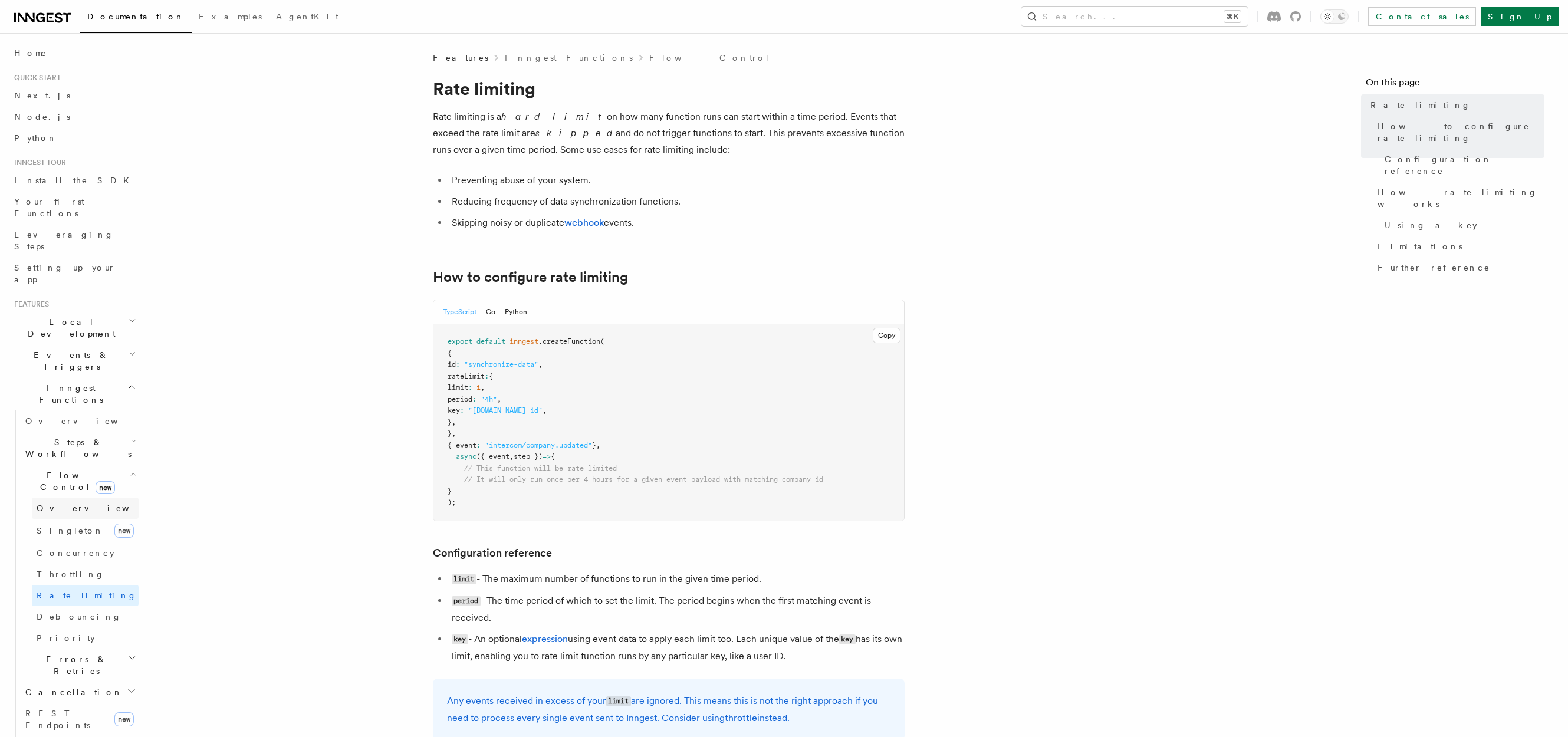
click at [77, 498] on link "Overview" at bounding box center [86, 508] width 107 height 22
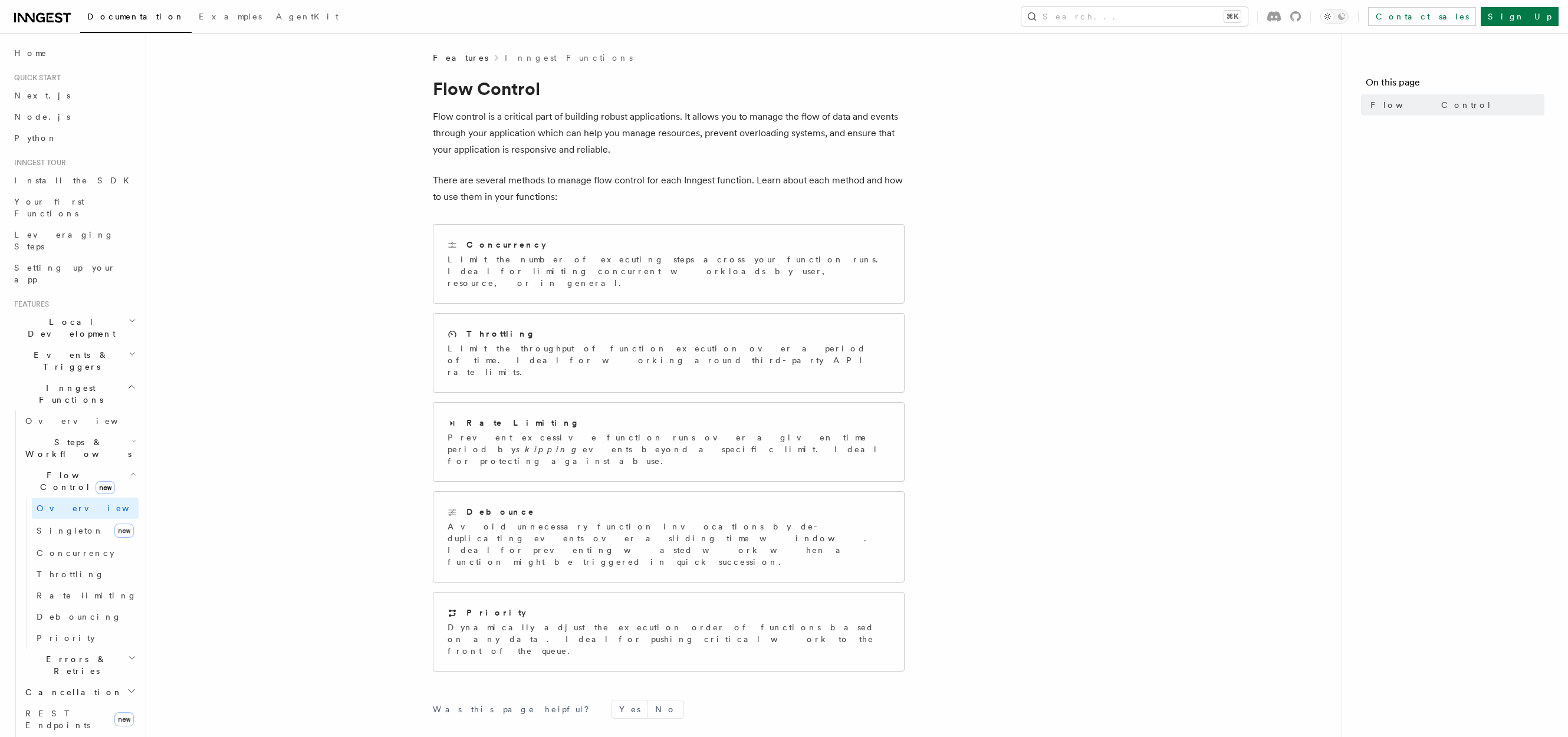
click at [70, 469] on span "Flow Control new" at bounding box center [75, 481] width 109 height 24
click at [86, 437] on span "Steps & Workflows" at bounding box center [76, 448] width 111 height 24
click at [1237, 262] on article "Features Inngest Functions Flow Control Flow control is a critical part of buil…" at bounding box center [744, 474] width 1157 height 844
